Goal: Find specific page/section: Find specific page/section

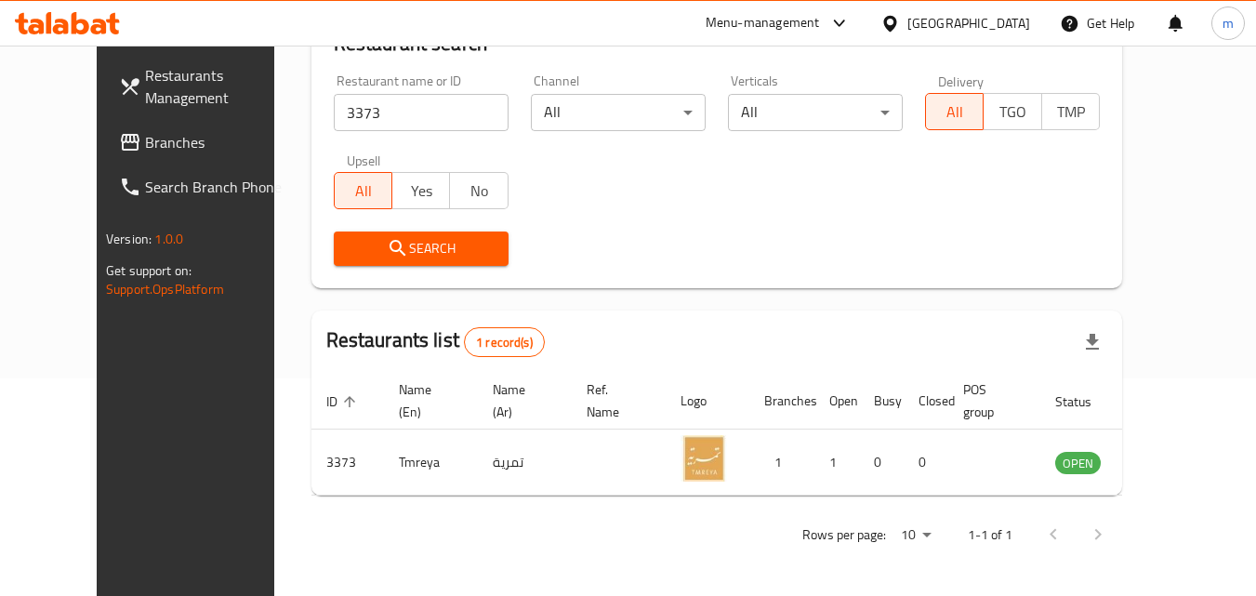
scroll to position [218, 0]
click at [691, 200] on div "Restaurant name or ID 3373 Restaurant name or ID Channel All ​ Verticals All ​ …" at bounding box center [717, 170] width 788 height 214
click at [640, 193] on div "Restaurant name or ID 3373 Restaurant name or ID Channel All ​ Verticals All ​ …" at bounding box center [717, 170] width 788 height 214
click at [145, 147] on span "Branches" at bounding box center [218, 142] width 147 height 22
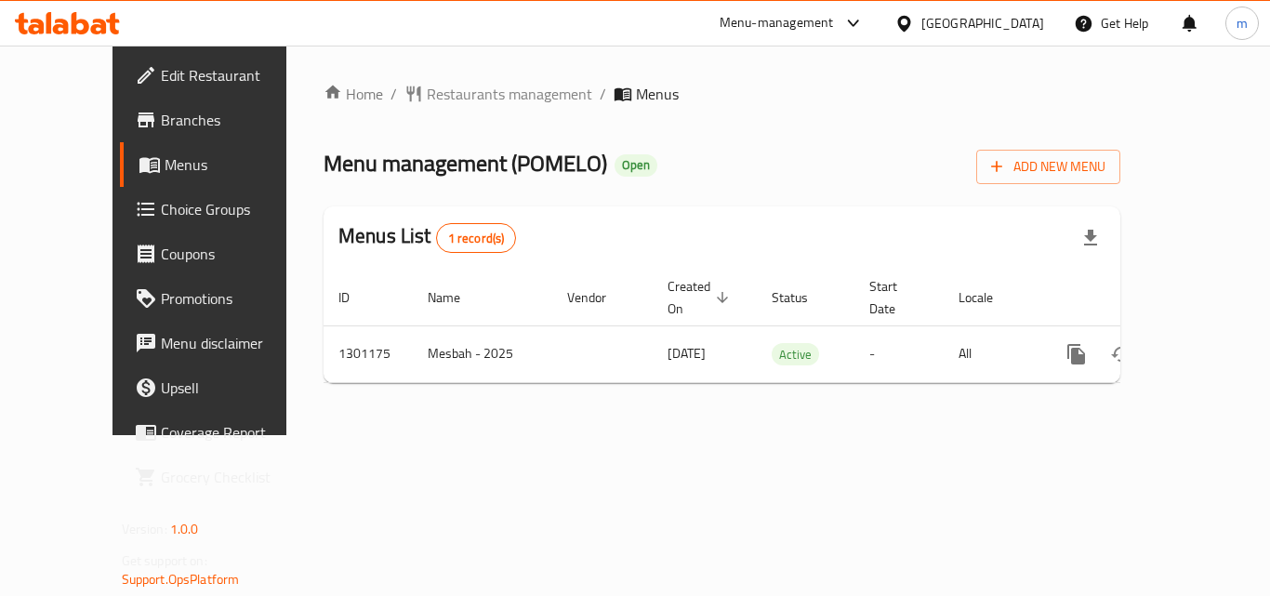
click at [456, 104] on div at bounding box center [635, 298] width 1270 height 596
click at [456, 88] on span "Restaurants management" at bounding box center [510, 94] width 166 height 22
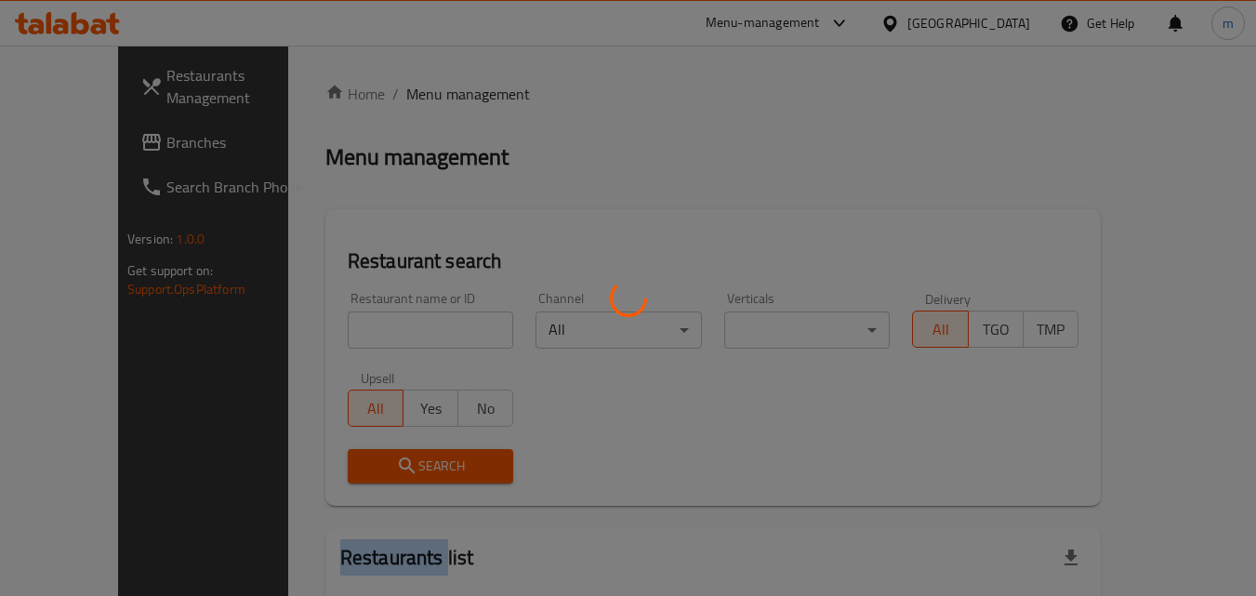
click at [456, 88] on div at bounding box center [628, 298] width 1256 height 596
click at [351, 320] on div at bounding box center [628, 298] width 1256 height 596
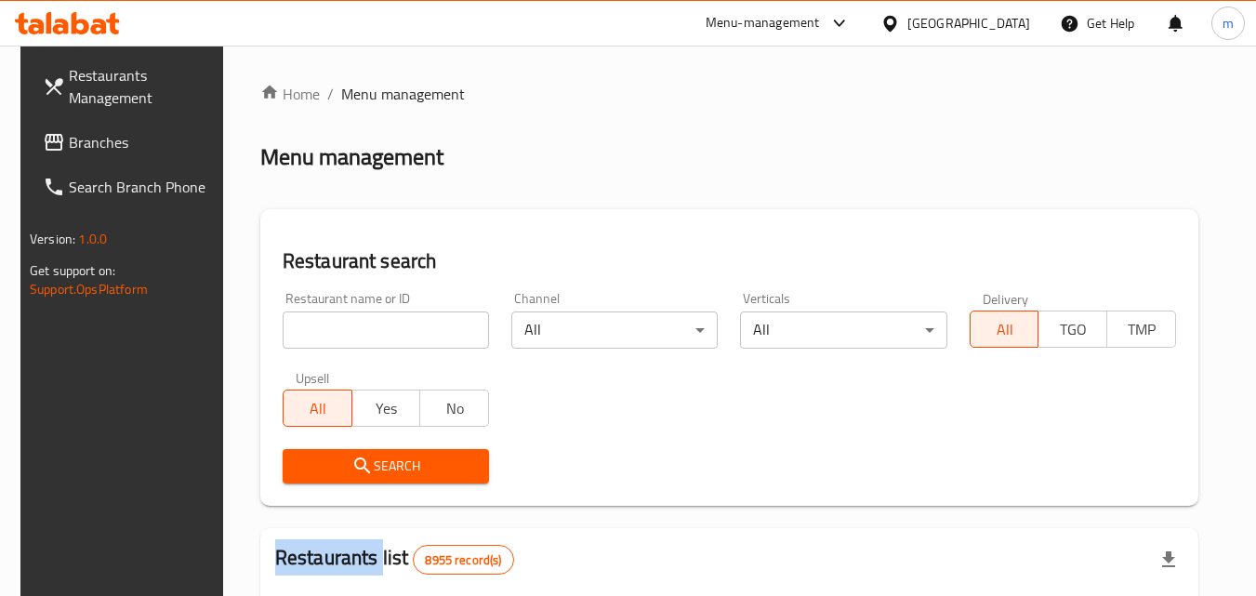
click at [351, 320] on div "Home / Menu management Menu management Restaurant search Restaurant name or ID …" at bounding box center [729, 602] width 938 height 1039
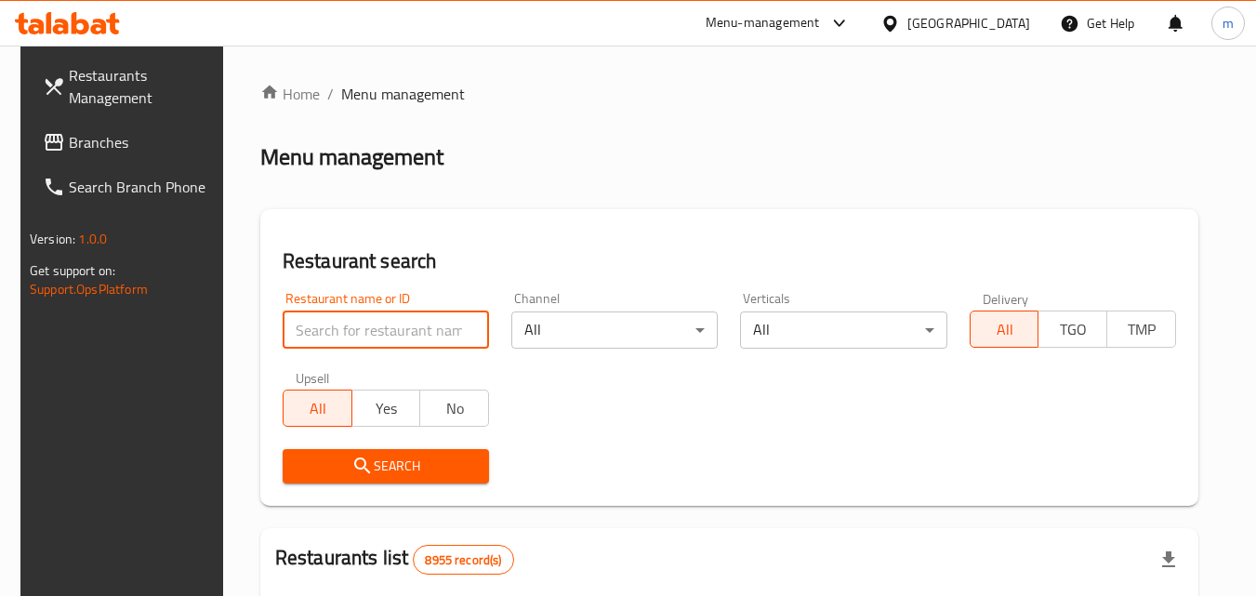
click at [351, 320] on input "search" at bounding box center [386, 329] width 206 height 37
paste input "701921"
type input "701921"
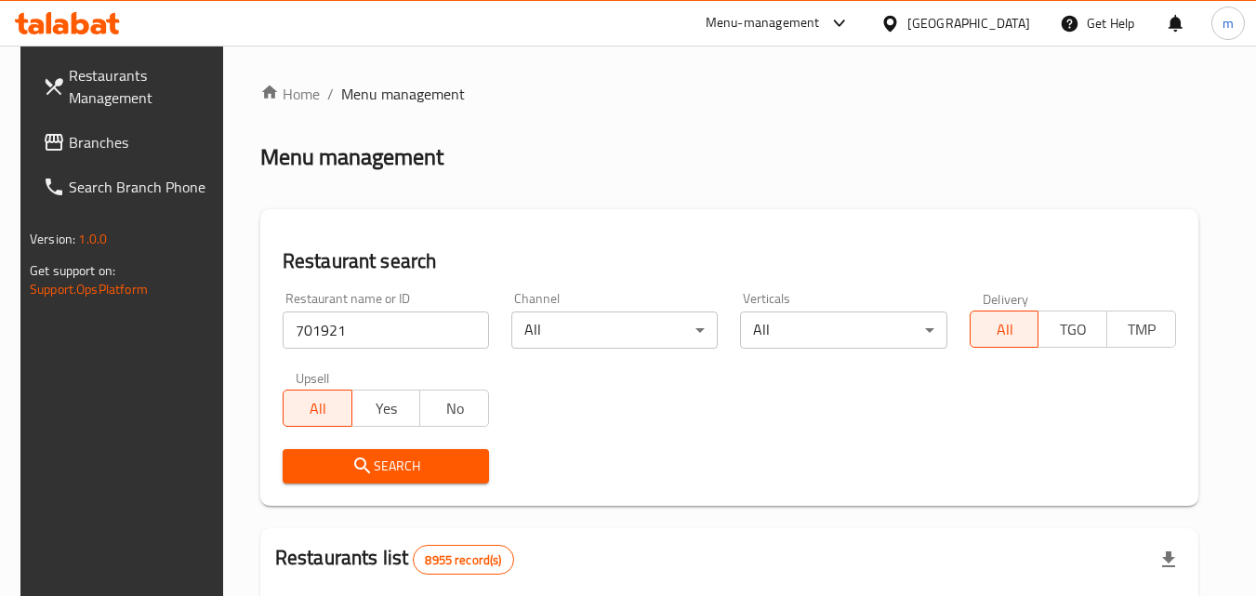
click at [355, 459] on icon "submit" at bounding box center [362, 465] width 16 height 16
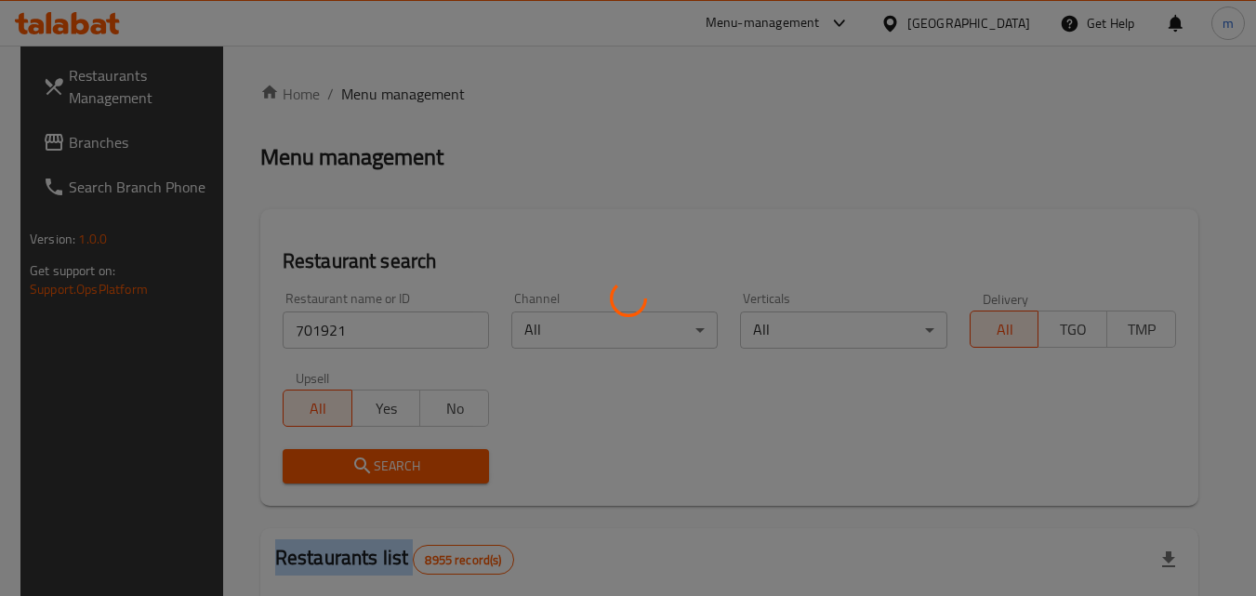
click at [355, 459] on div at bounding box center [628, 298] width 1256 height 596
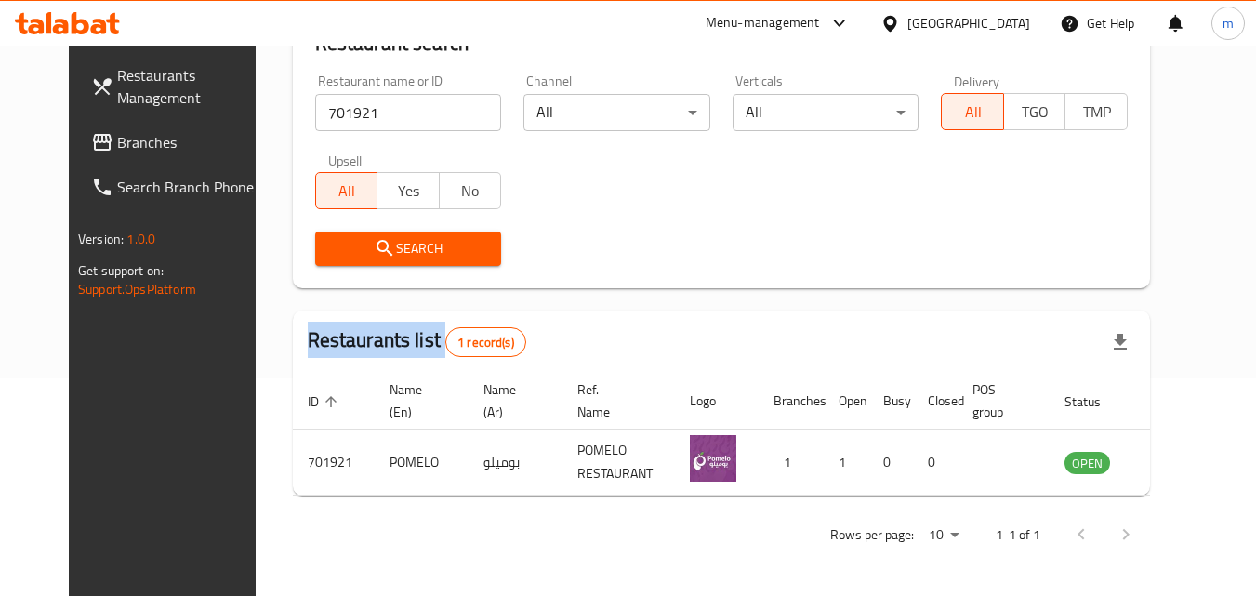
scroll to position [218, 0]
click at [801, 560] on div "Home / Menu management Menu management Restaurant search Restaurant name or ID …" at bounding box center [722, 212] width 932 height 768
